Goal: Task Accomplishment & Management: Use online tool/utility

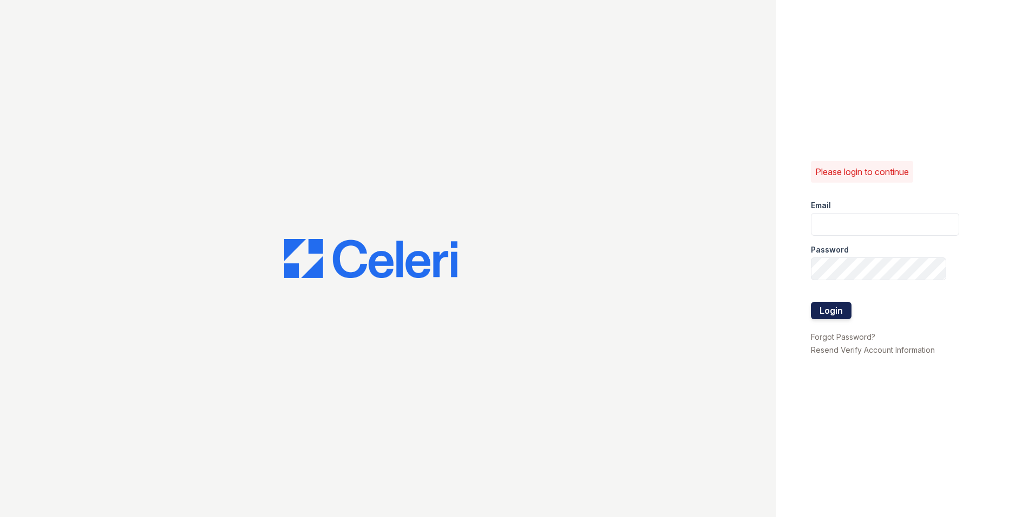
type input "[DOMAIN_NAME][EMAIL_ADDRESS][DOMAIN_NAME]"
click at [838, 314] on button "Login" at bounding box center [831, 310] width 41 height 17
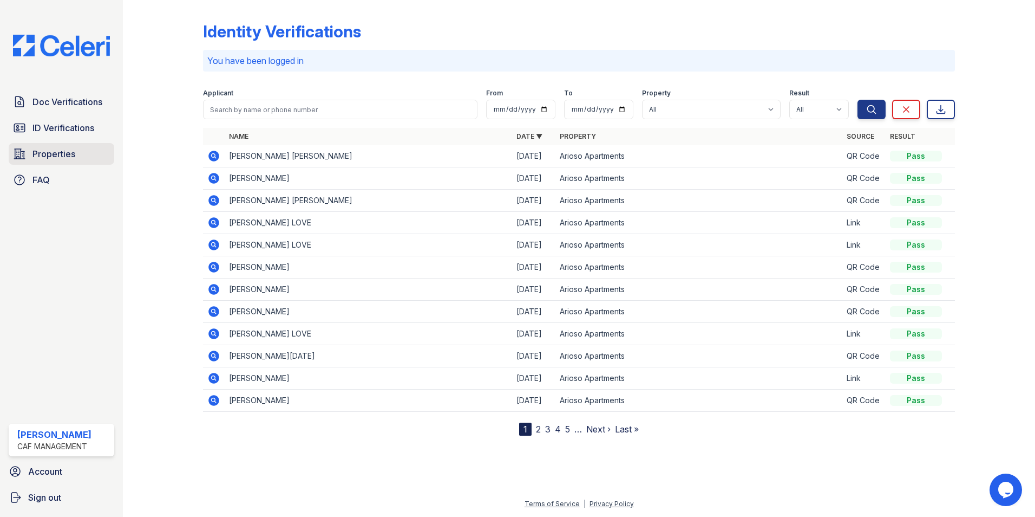
click at [68, 147] on link "Properties" at bounding box center [62, 154] width 106 height 22
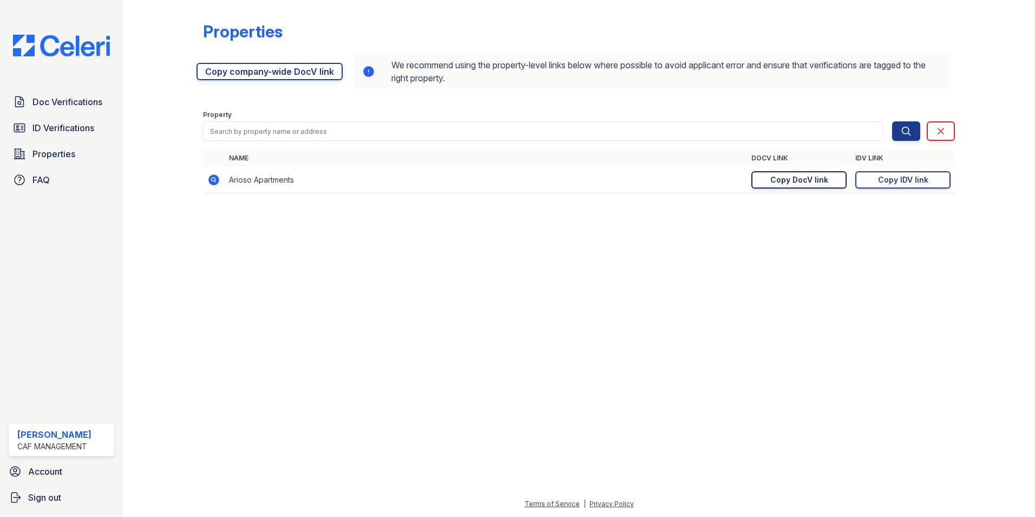
click at [790, 178] on div "Copy DocV link" at bounding box center [800, 179] width 58 height 11
click at [30, 99] on link "Doc Verifications" at bounding box center [62, 102] width 106 height 22
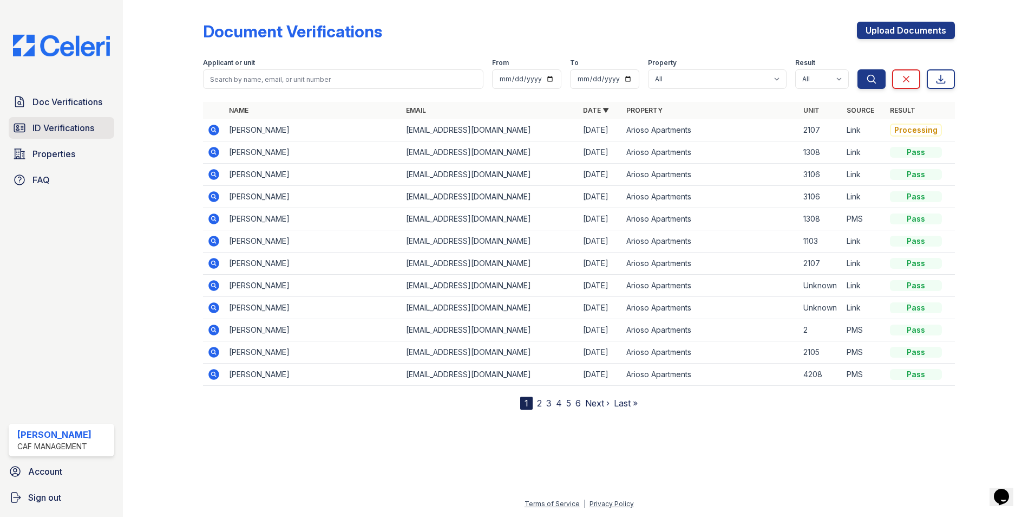
click at [94, 126] on span "ID Verifications" at bounding box center [63, 127] width 62 height 13
